Goal: Task Accomplishment & Management: Manage account settings

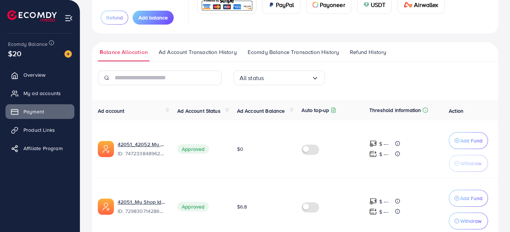
scroll to position [73, 0]
drag, startPoint x: 0, startPoint y: 0, endPoint x: 41, endPoint y: 100, distance: 108.5
click at [41, 100] on ul "Overview My ad accounts Payment Product Links Affiliate Program" at bounding box center [40, 114] width 80 height 99
click at [41, 100] on link "My ad accounts" at bounding box center [39, 93] width 69 height 15
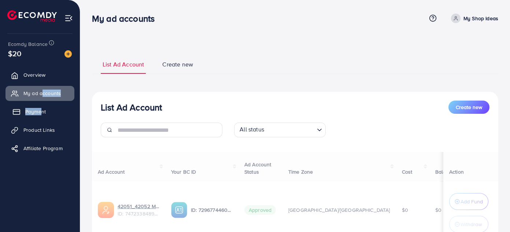
click at [41, 113] on span "Payment" at bounding box center [35, 111] width 21 height 7
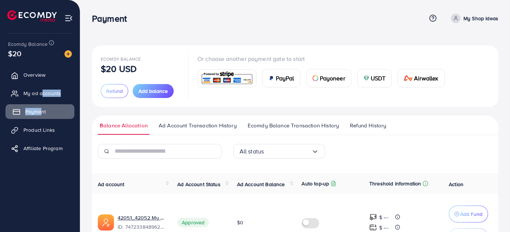
scroll to position [83, 0]
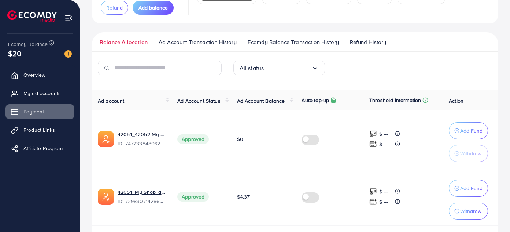
click at [308, 37] on ul "Balance Allocation Ad Account Transaction History Ecomdy Balance Transaction Hi…" at bounding box center [295, 41] width 407 height 19
click at [312, 40] on span "Ecomdy Balance Transaction History" at bounding box center [293, 42] width 91 height 8
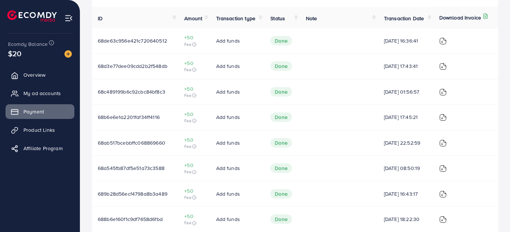
scroll to position [157, 0]
